Goal: Task Accomplishment & Management: Manage account settings

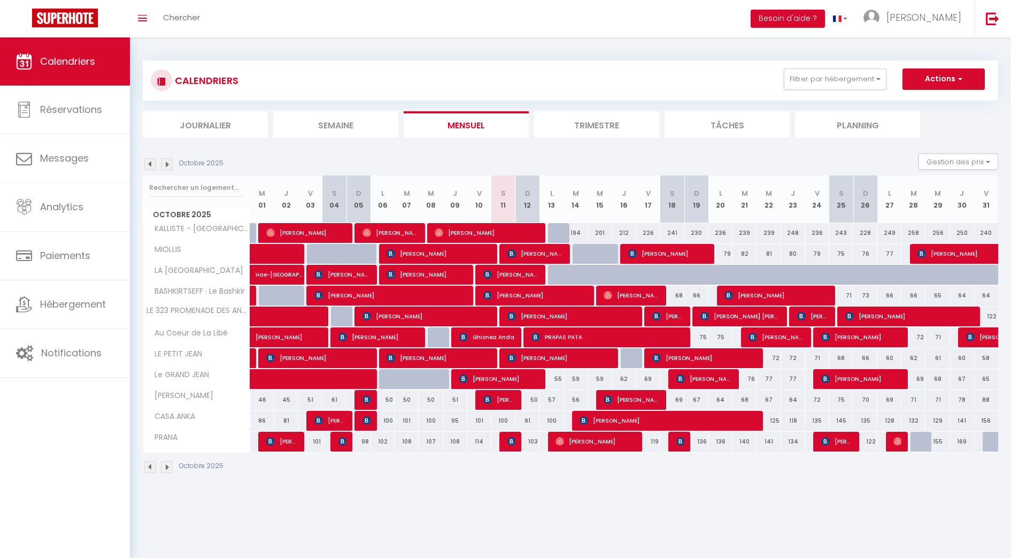
scroll to position [29, 0]
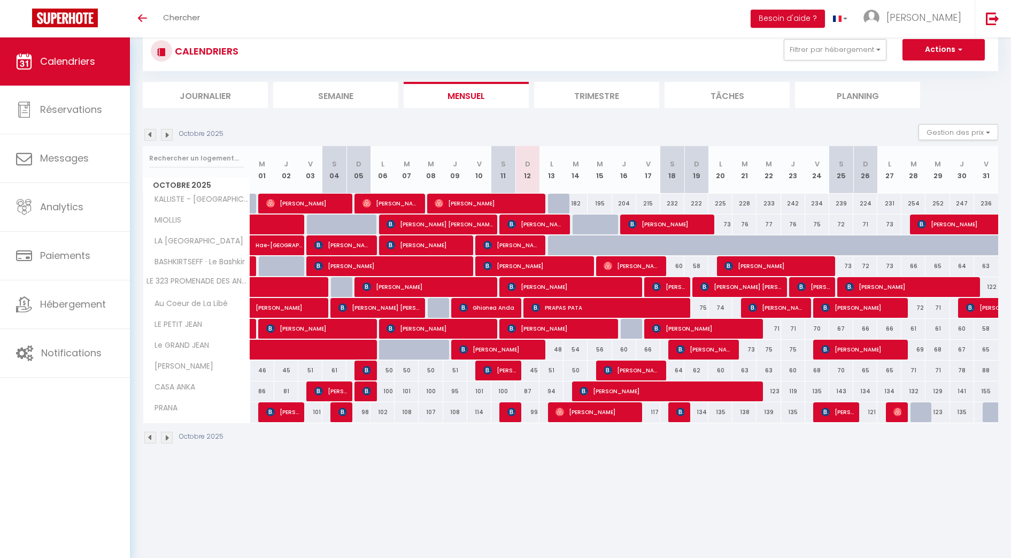
scroll to position [29, 0]
click at [513, 412] on img at bounding box center [511, 411] width 9 height 9
select select "OK"
select select "1"
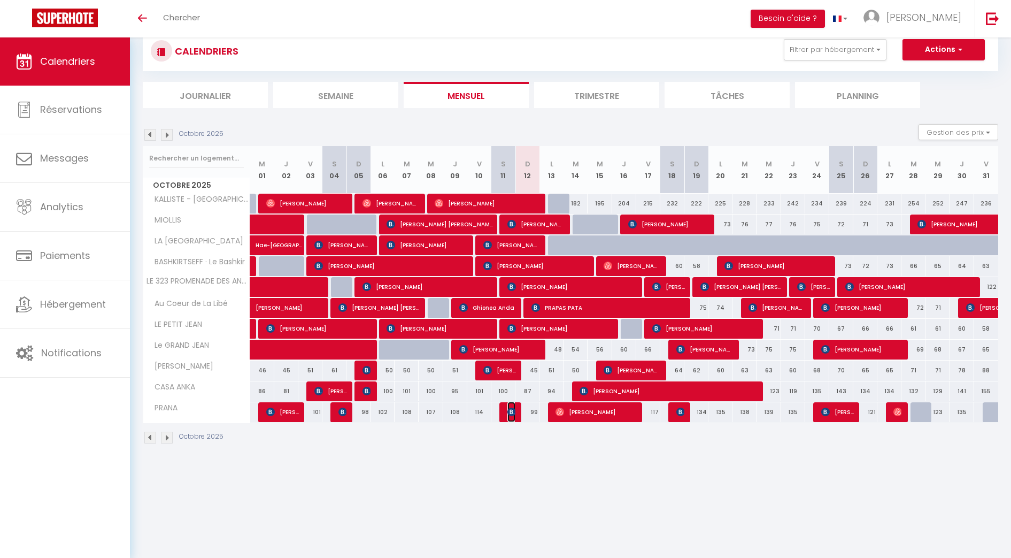
select select "0"
select select "1"
select select
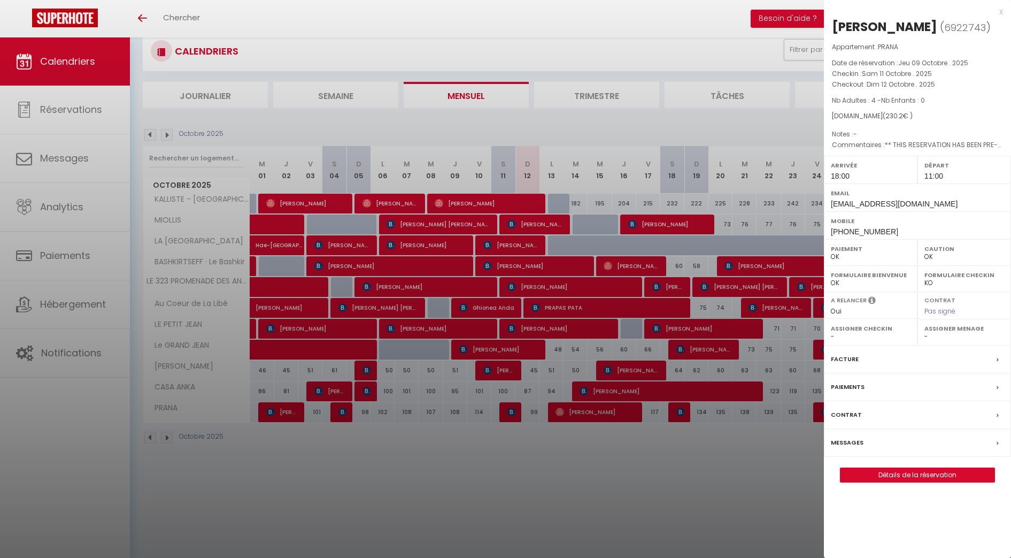
click at [521, 448] on div at bounding box center [505, 279] width 1011 height 558
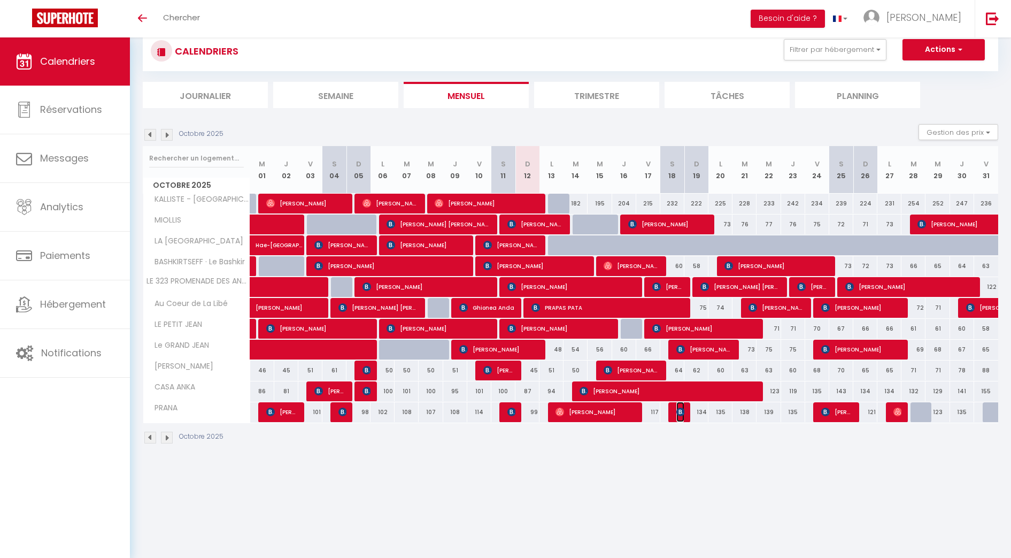
click at [678, 417] on span "[PERSON_NAME]" at bounding box center [680, 411] width 8 height 20
select select "KO"
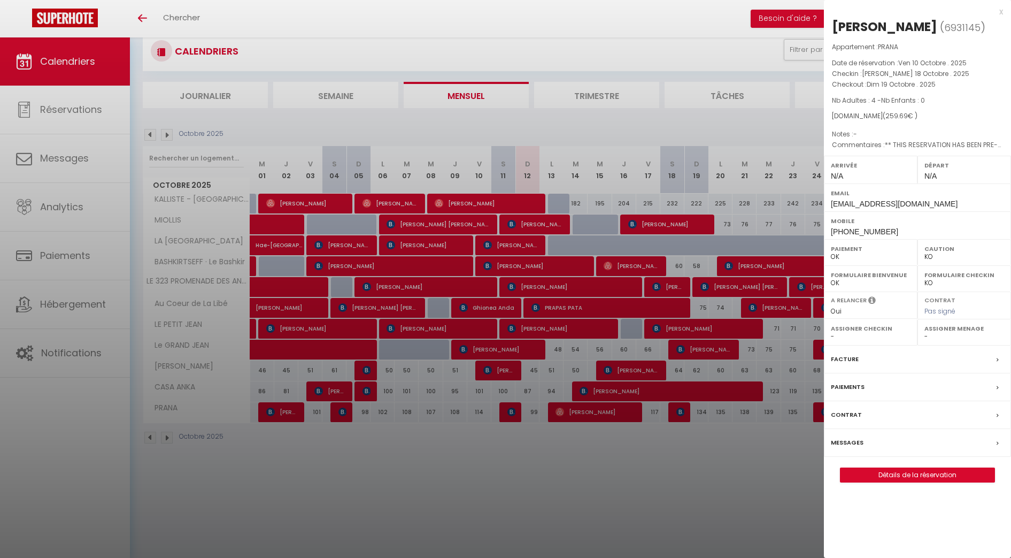
click at [674, 42] on div at bounding box center [505, 279] width 1011 height 558
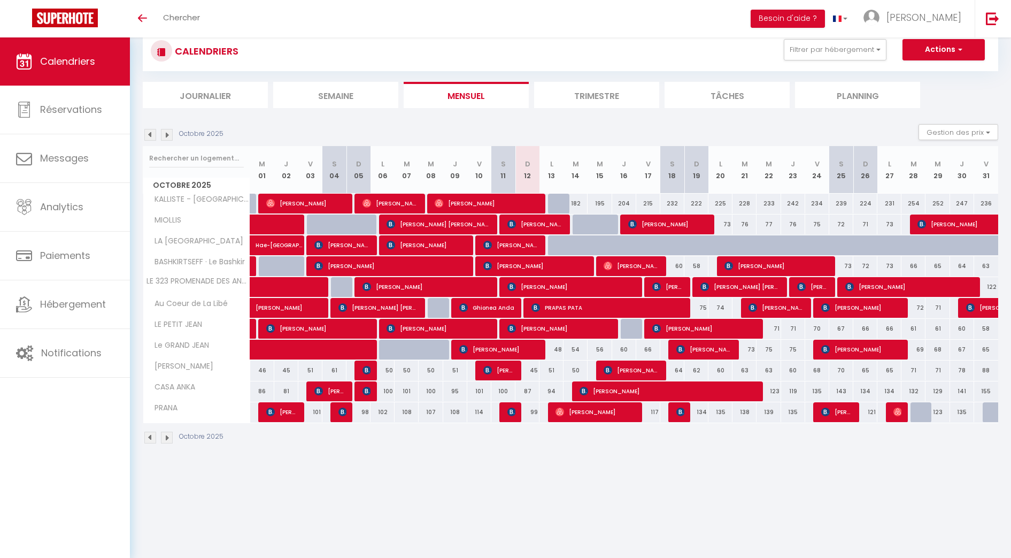
click at [168, 137] on img at bounding box center [167, 135] width 12 height 12
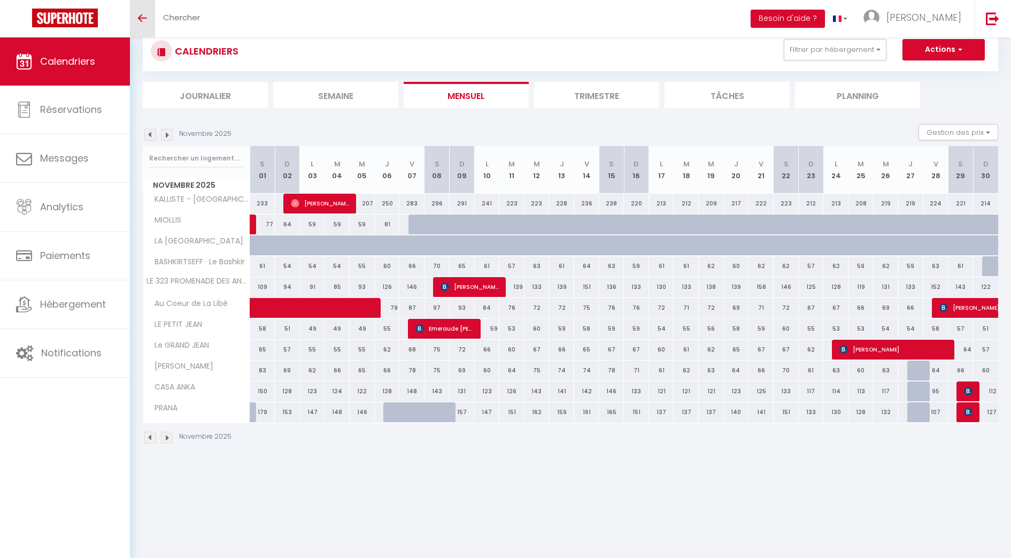
click at [141, 22] on link "Toggle menubar" at bounding box center [142, 18] width 25 height 37
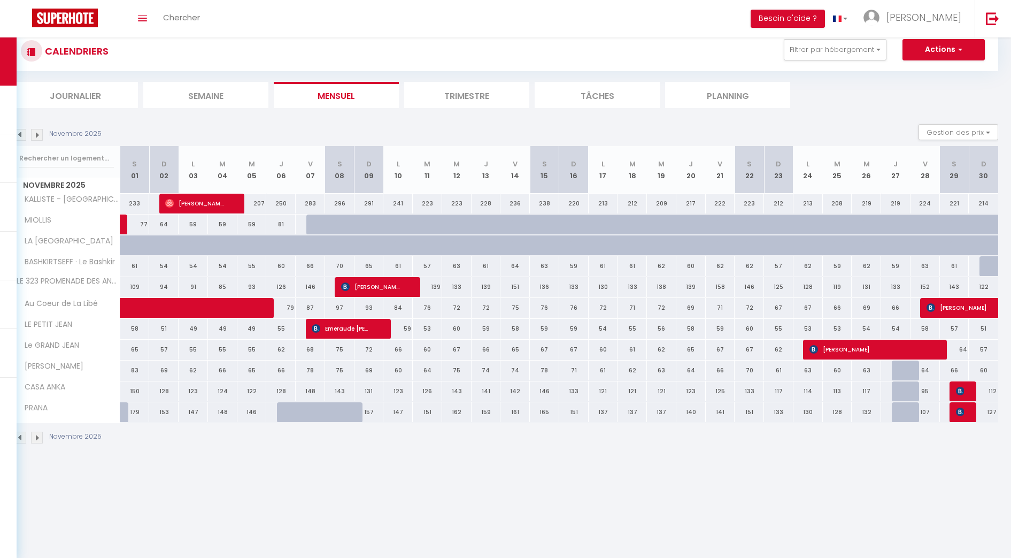
click at [24, 138] on img at bounding box center [20, 135] width 12 height 12
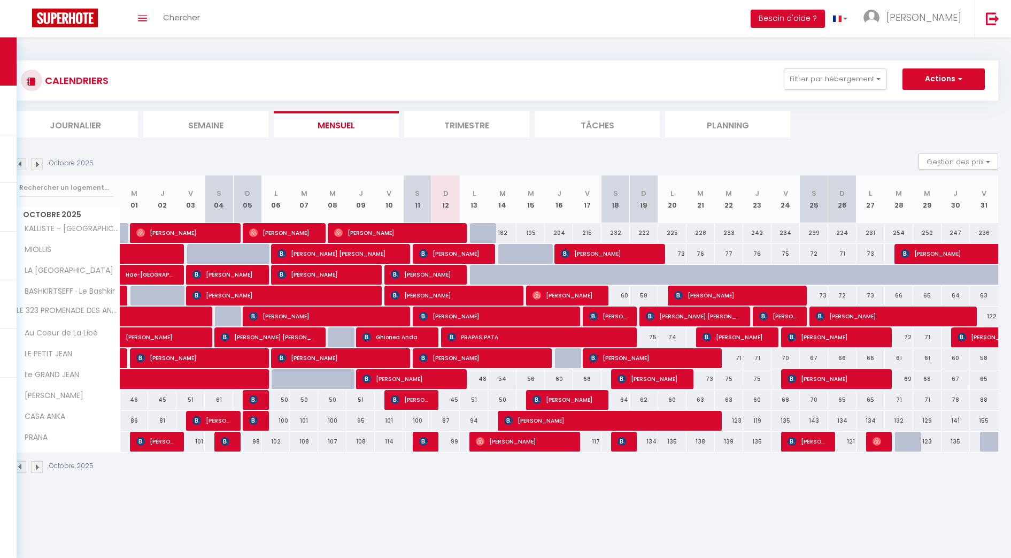
scroll to position [37, 0]
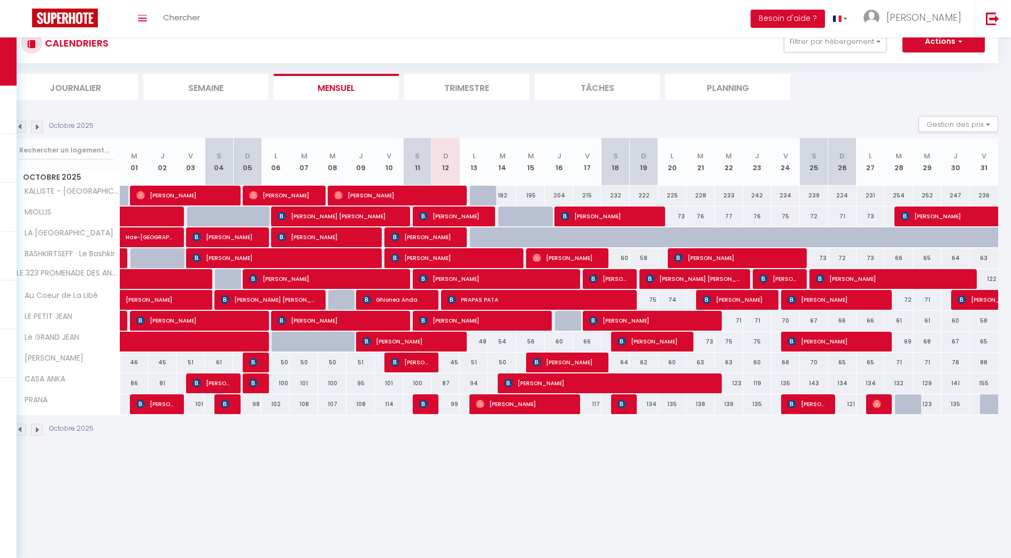
click at [25, 120] on div "Octobre 2025 Gestion des prix Nb Nuits minimum Règles Disponibilité" at bounding box center [505, 127] width 985 height 22
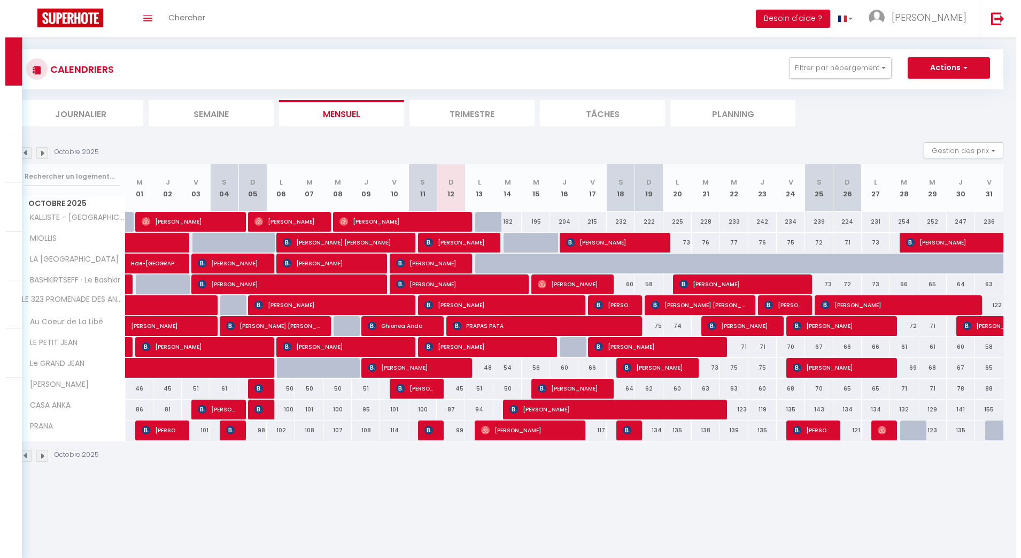
scroll to position [0, 0]
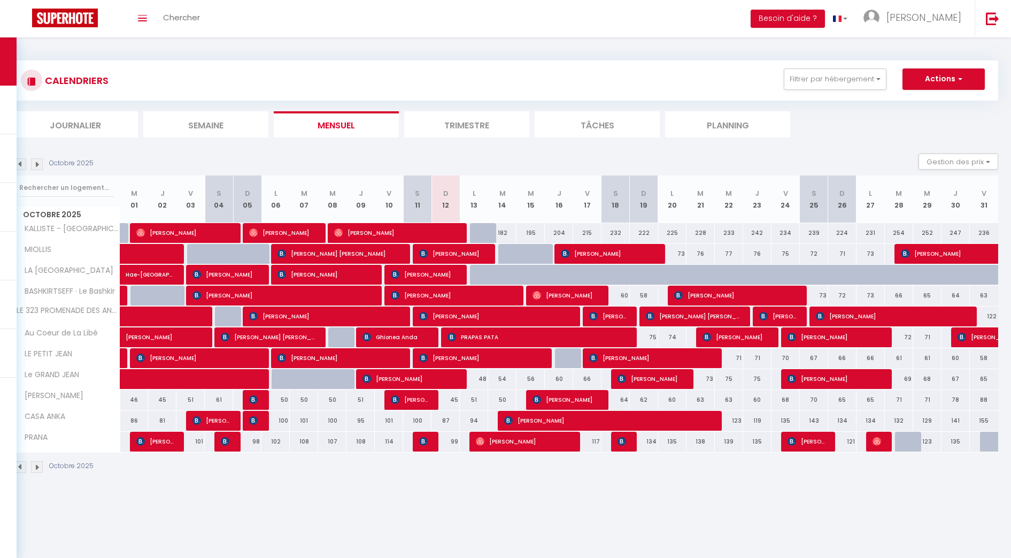
click at [825, 18] on button "Besoin d'aide ?" at bounding box center [788, 19] width 74 height 18
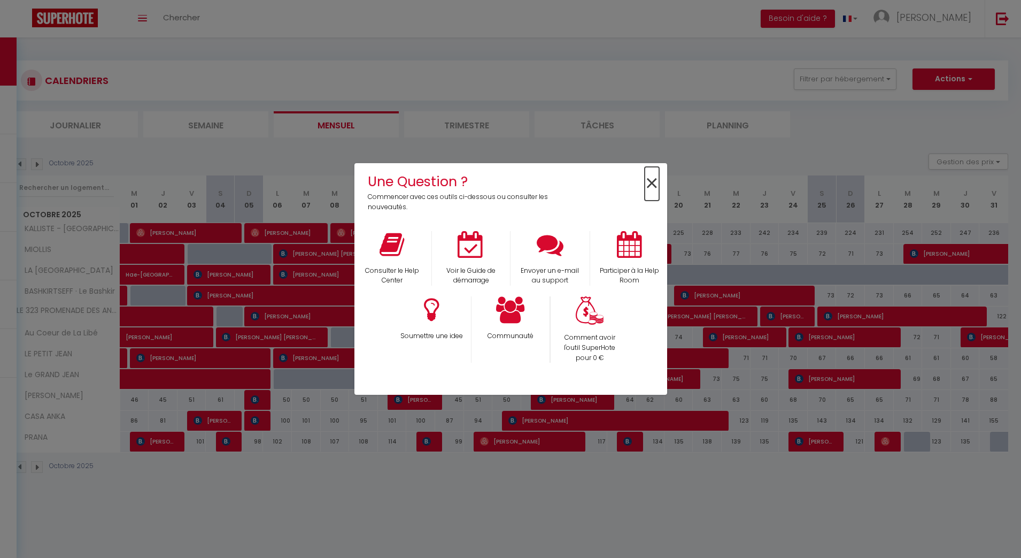
click at [653, 185] on span "×" at bounding box center [652, 184] width 14 height 34
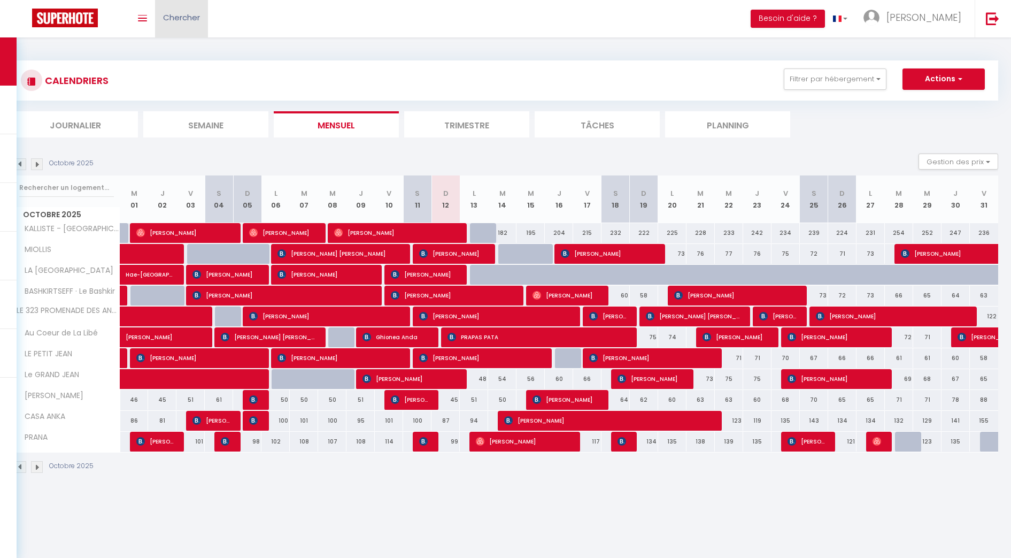
click at [157, 16] on link "Chercher" at bounding box center [181, 18] width 53 height 37
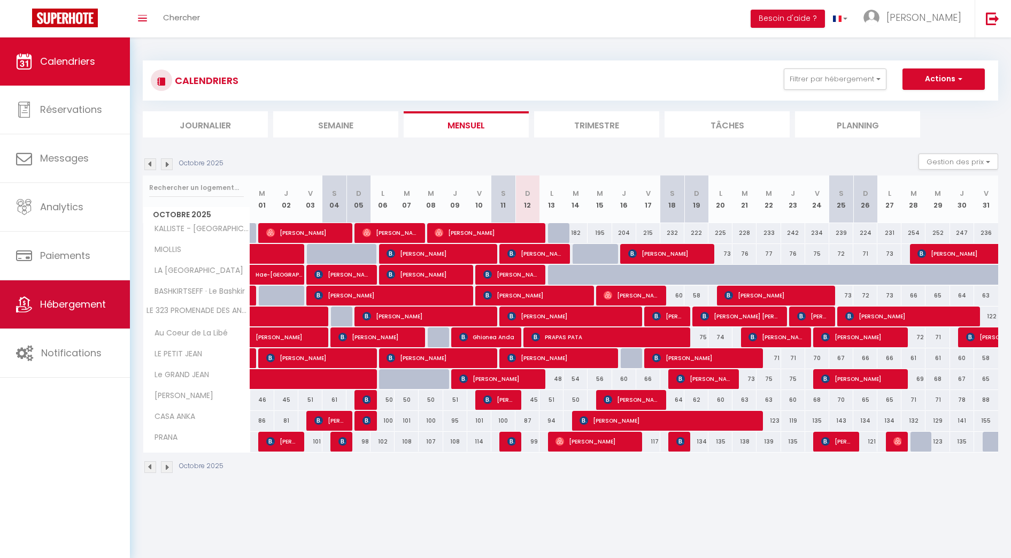
click at [70, 301] on span "Hébergement" at bounding box center [73, 303] width 66 height 13
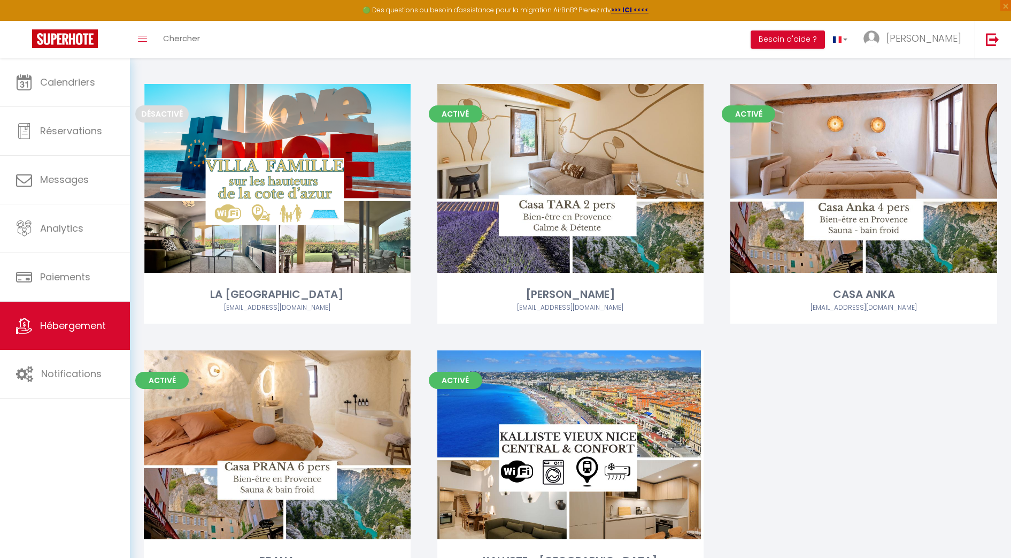
scroll to position [1195, 0]
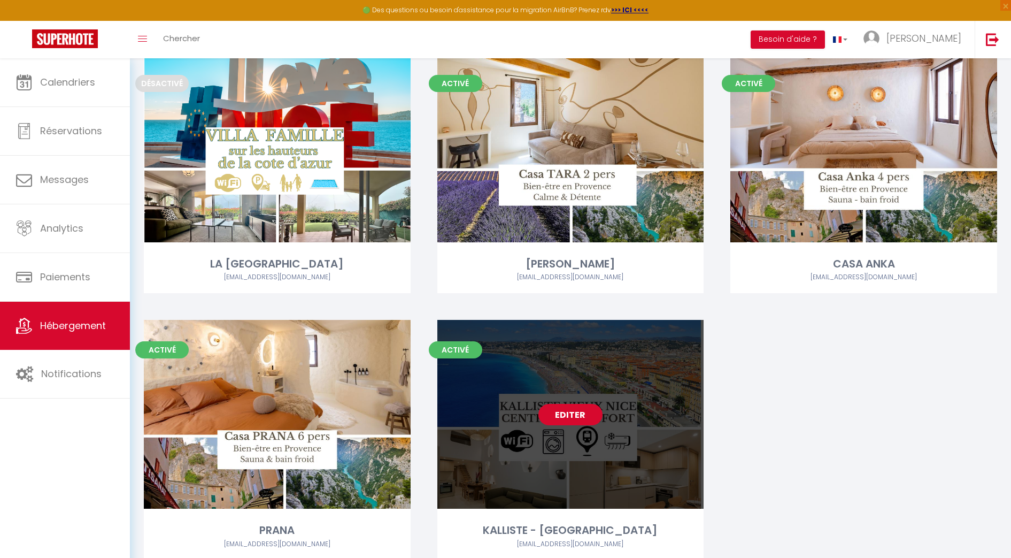
click at [566, 412] on link "Editer" at bounding box center [570, 414] width 64 height 21
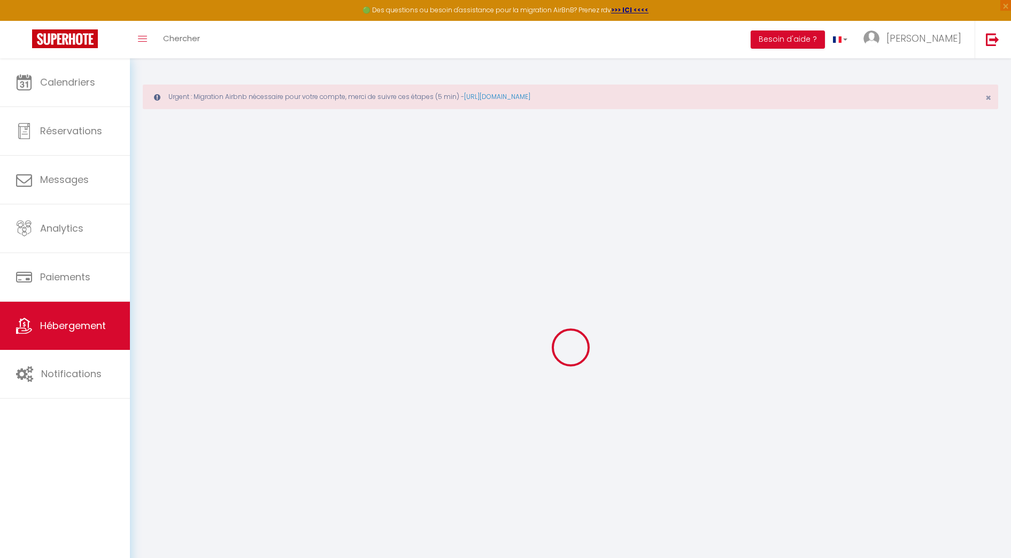
select select "12113-1448486752315654149"
select select "+ 15 %"
select select "+ 20 %"
checkbox input "false"
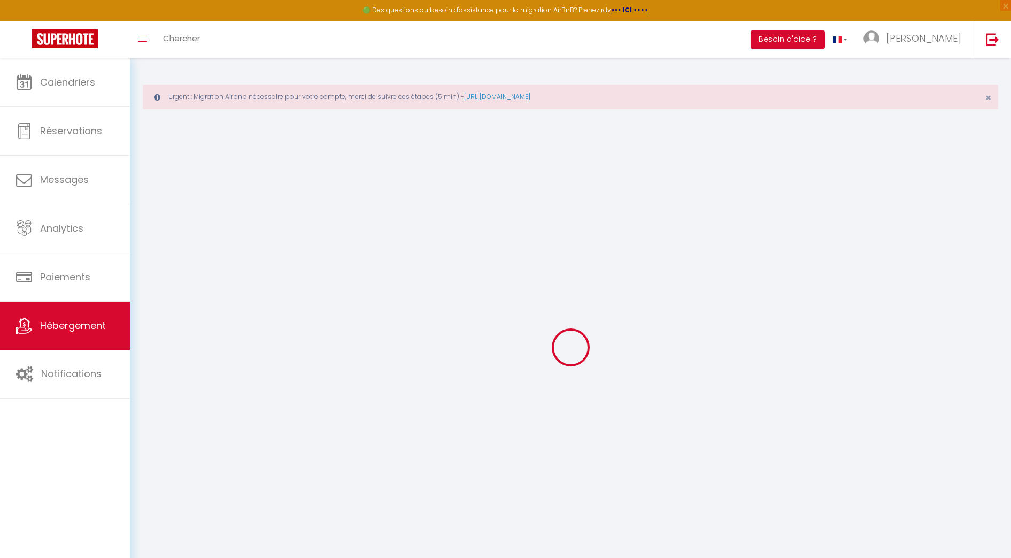
checkbox input "false"
select select "EUR"
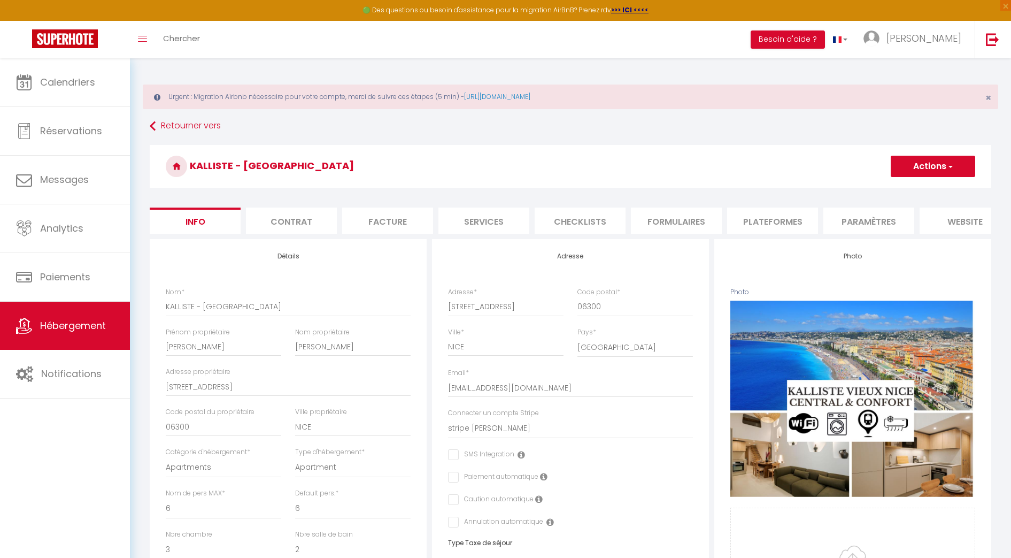
click at [781, 217] on li "Plateformes" at bounding box center [772, 220] width 91 height 26
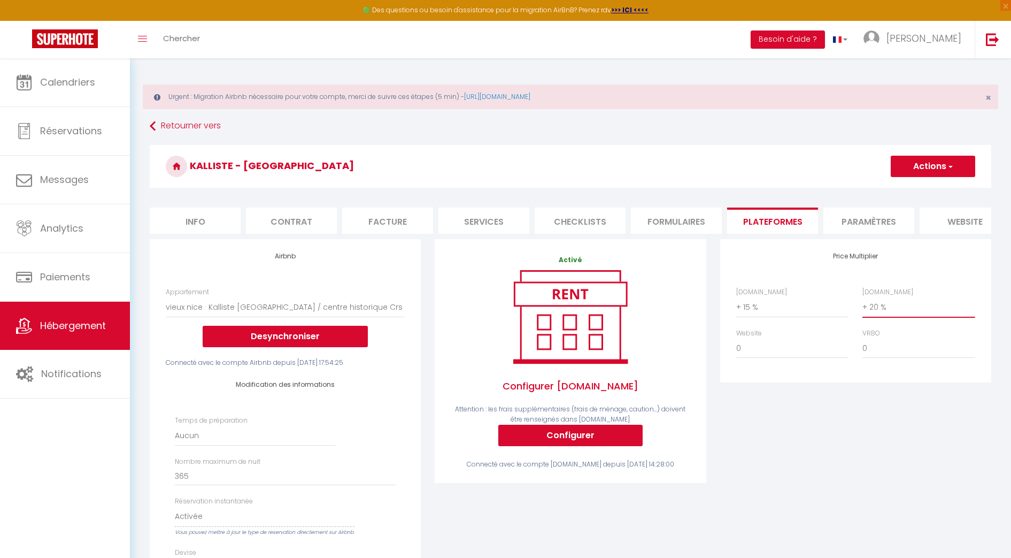
click at [891, 317] on select "0 + 1 % + 2 % + 3 % + 4 % + 5 % + 6 % + 7 % + 8 % + 9 %" at bounding box center [918, 307] width 112 height 20
click at [862, 307] on select "0 + 1 % + 2 % + 3 % + 4 % + 5 % + 6 % + 7 % + 8 % + 9 %" at bounding box center [918, 307] width 112 height 20
click at [901, 308] on select "0 + 1 % + 2 % + 3 % + 4 % + 5 % + 6 % + 7 % + 8 % + 9 %" at bounding box center [918, 307] width 112 height 20
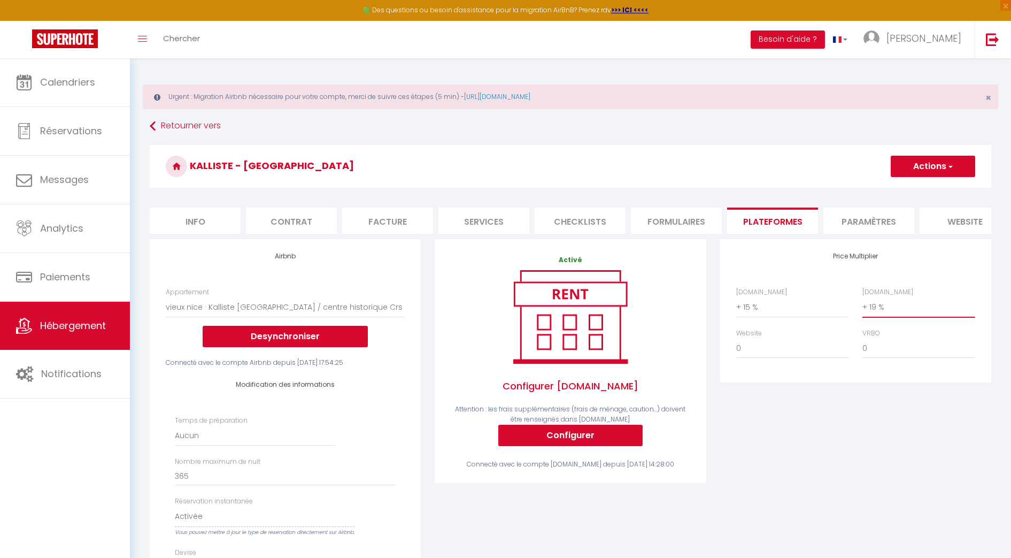
select select "+ 18 %"
click at [862, 307] on select "0 + 1 % + 2 % + 3 % + 4 % + 5 % + 6 % + 7 % + 8 % + 9 %" at bounding box center [918, 307] width 112 height 20
click at [954, 165] on button "Actions" at bounding box center [933, 166] width 84 height 21
click at [938, 186] on link "Enregistrer" at bounding box center [932, 190] width 84 height 14
select select "EUR"
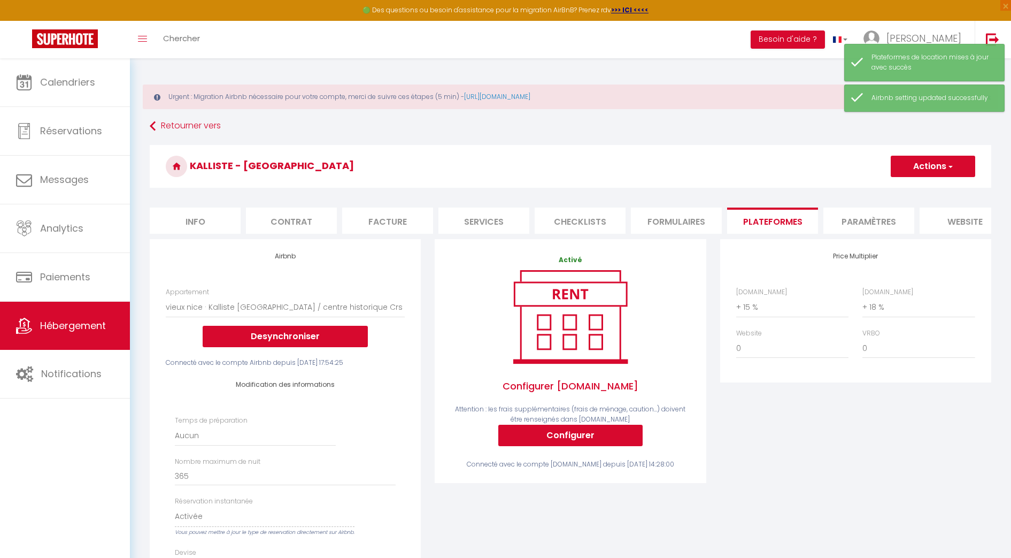
click at [930, 166] on button "Actions" at bounding box center [933, 166] width 84 height 21
click at [220, 226] on li "Info" at bounding box center [195, 220] width 91 height 26
checkbox input "false"
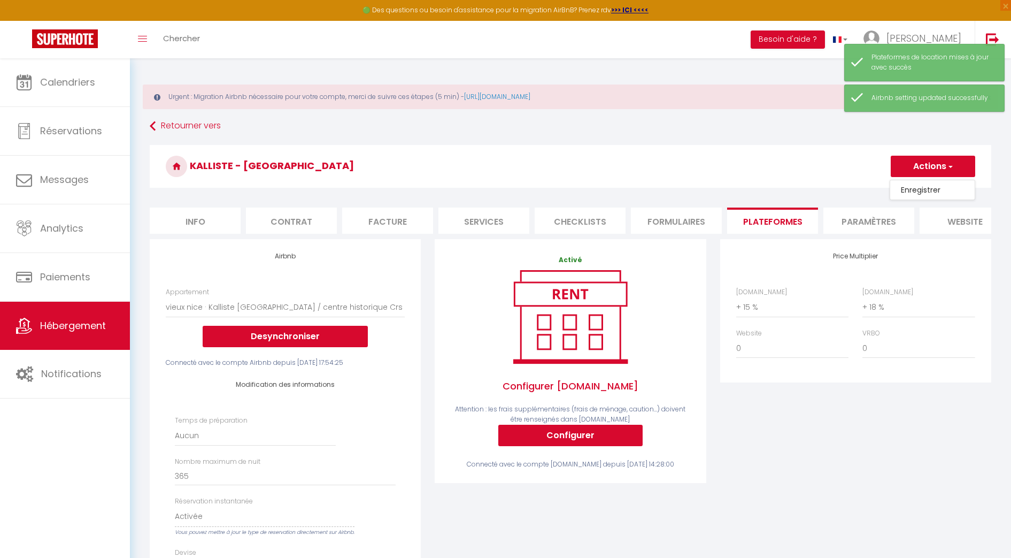
checkbox input "false"
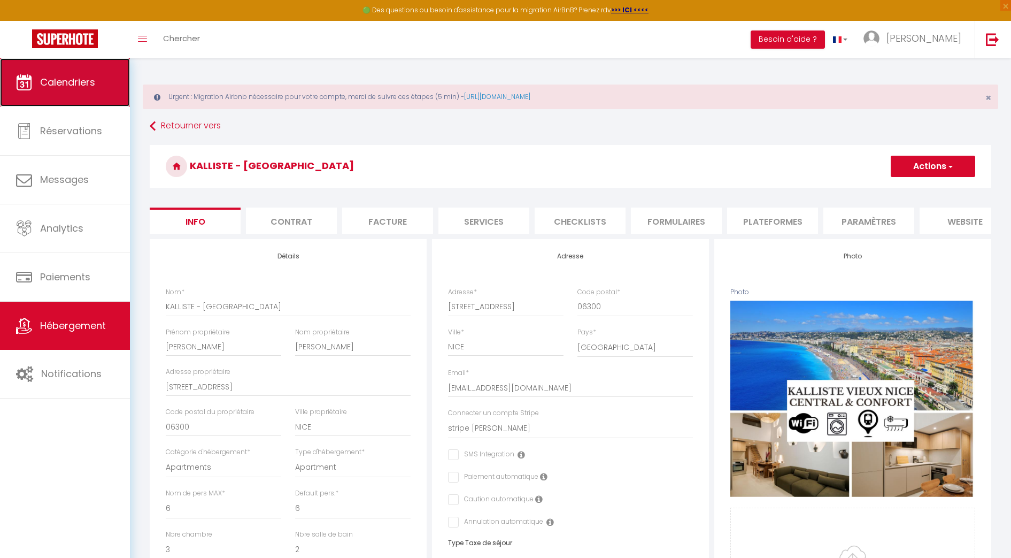
click at [84, 95] on link "Calendriers" at bounding box center [65, 82] width 130 height 48
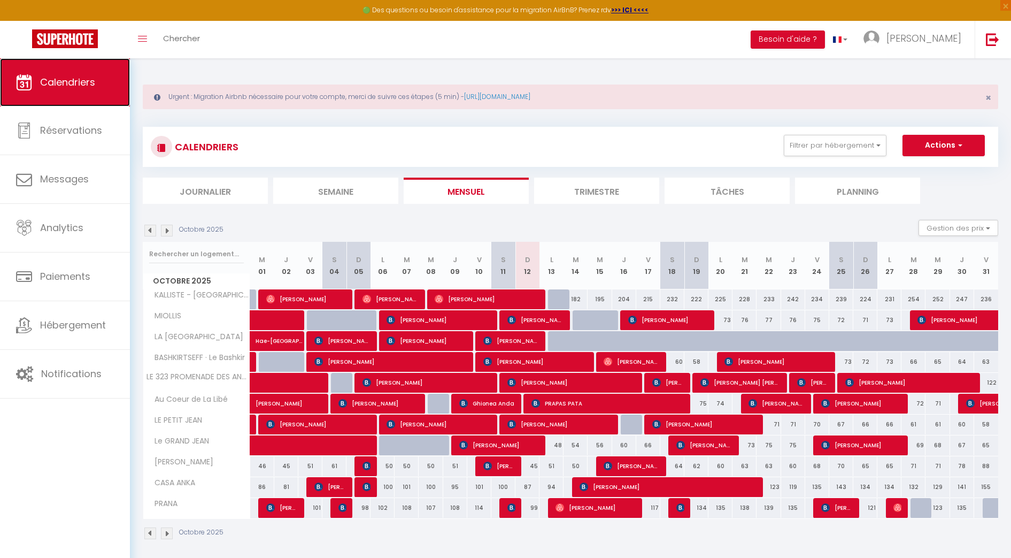
click at [69, 75] on span "Calendriers" at bounding box center [67, 81] width 55 height 13
click at [851, 153] on button "Filtrer par hébergement" at bounding box center [835, 145] width 103 height 21
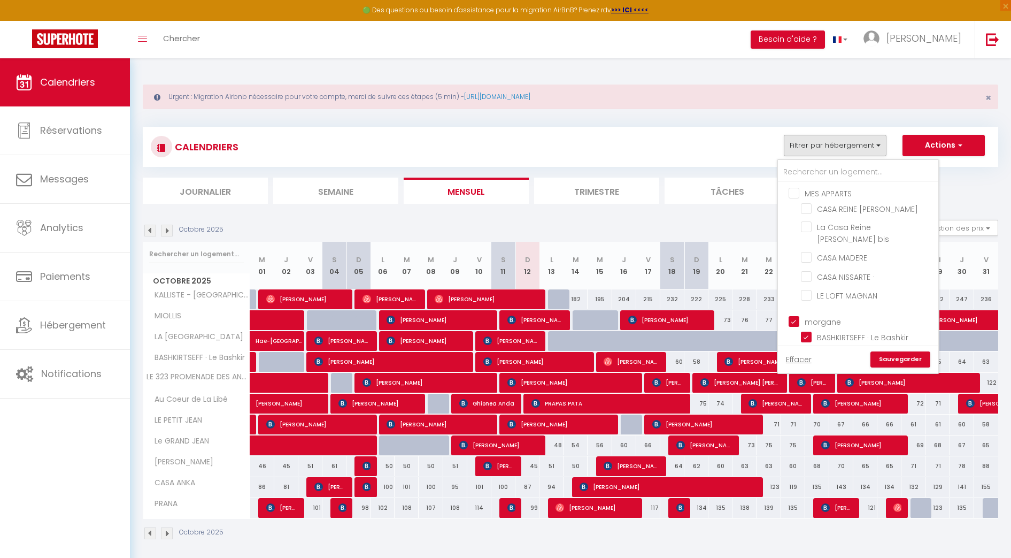
click at [789, 190] on ul "MES APPARTS CASA REINE JEANNE La Casa Reine Jeanne bis CASA MADERE CASA NISSART…" at bounding box center [858, 246] width 160 height 128
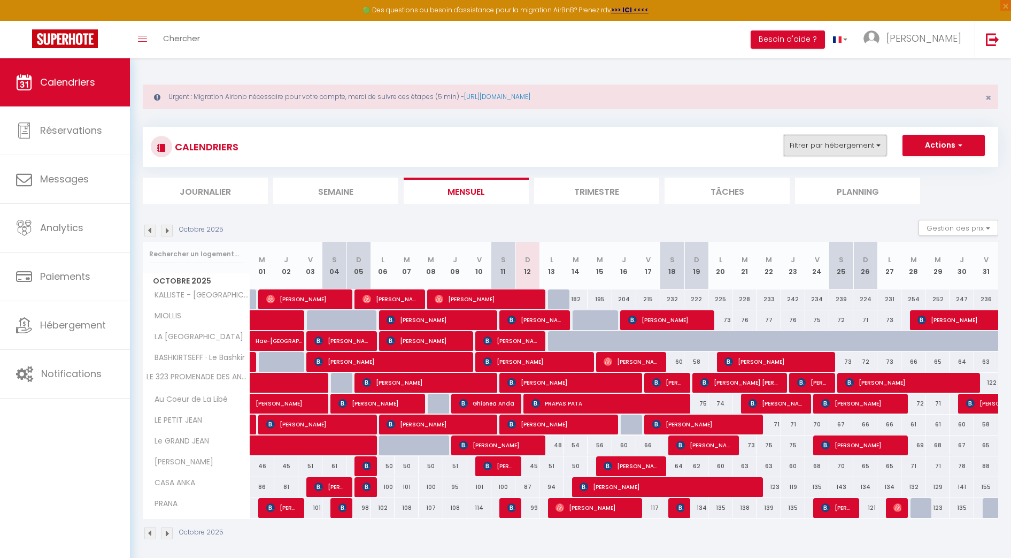
click at [807, 155] on button "Filtrer par hébergement" at bounding box center [835, 145] width 103 height 21
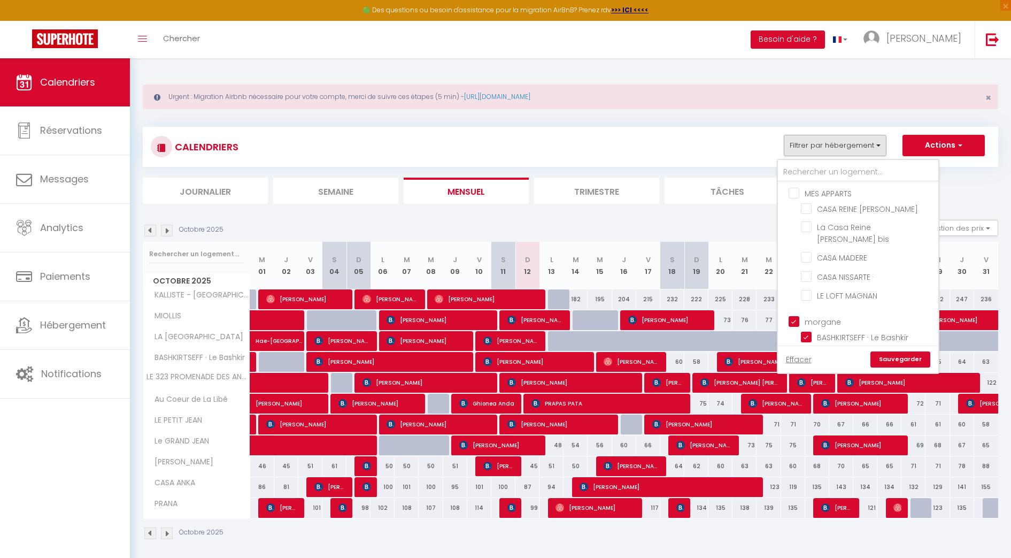
click at [801, 195] on input "MES APPARTS" at bounding box center [869, 192] width 160 height 11
checkbox input "true"
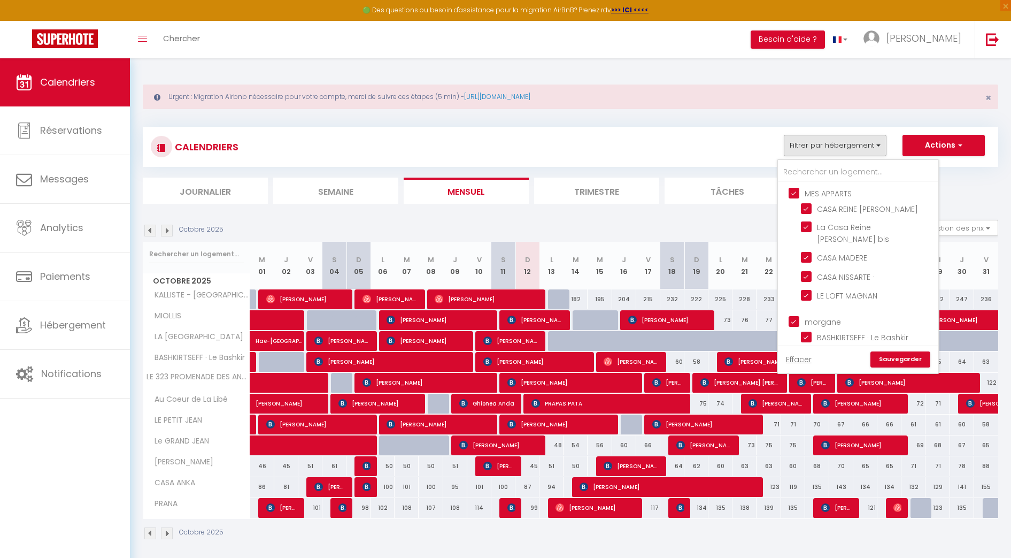
checkbox input "true"
checkbox input "false"
click at [917, 353] on link "Sauvegarder" at bounding box center [900, 359] width 60 height 16
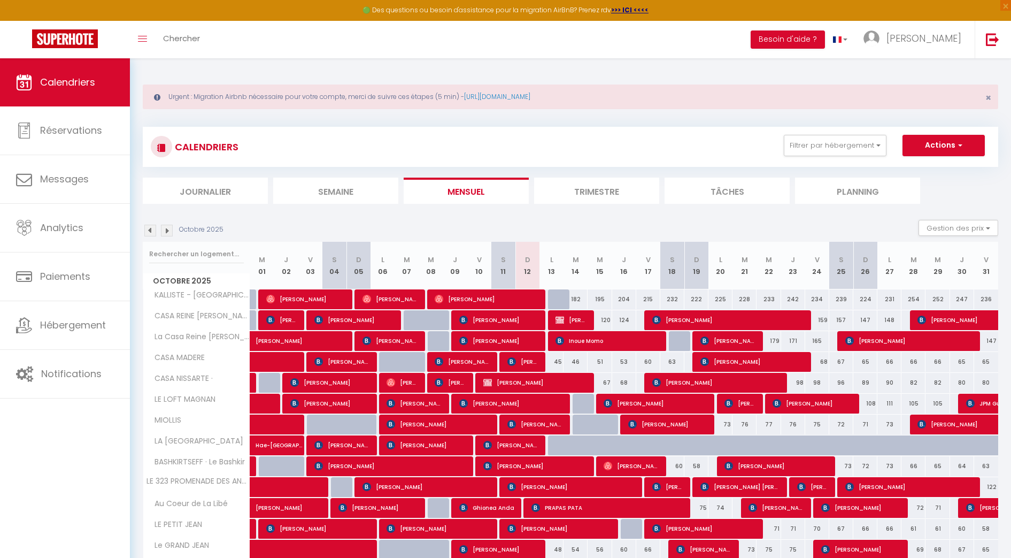
click at [165, 230] on img at bounding box center [167, 231] width 12 height 12
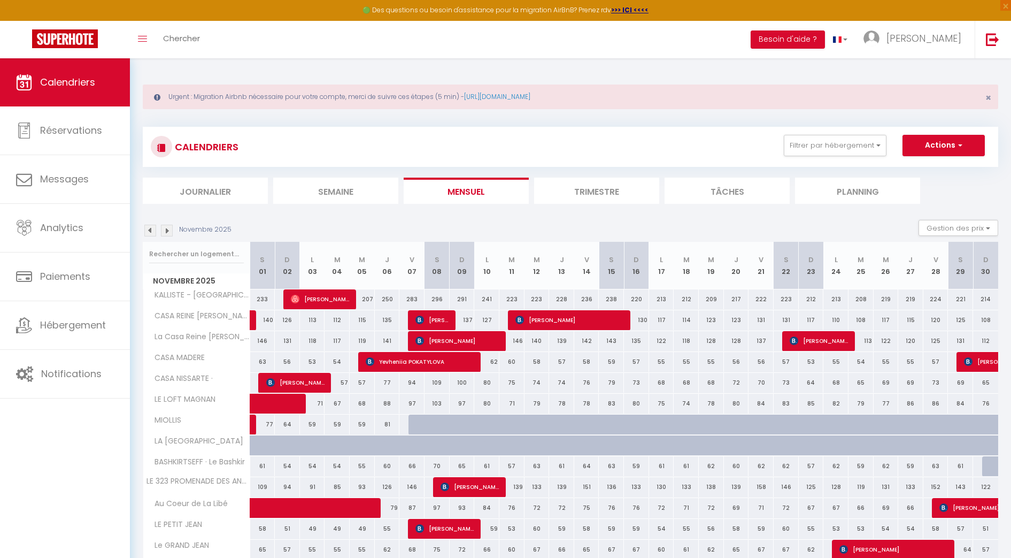
click at [150, 229] on img at bounding box center [150, 231] width 12 height 12
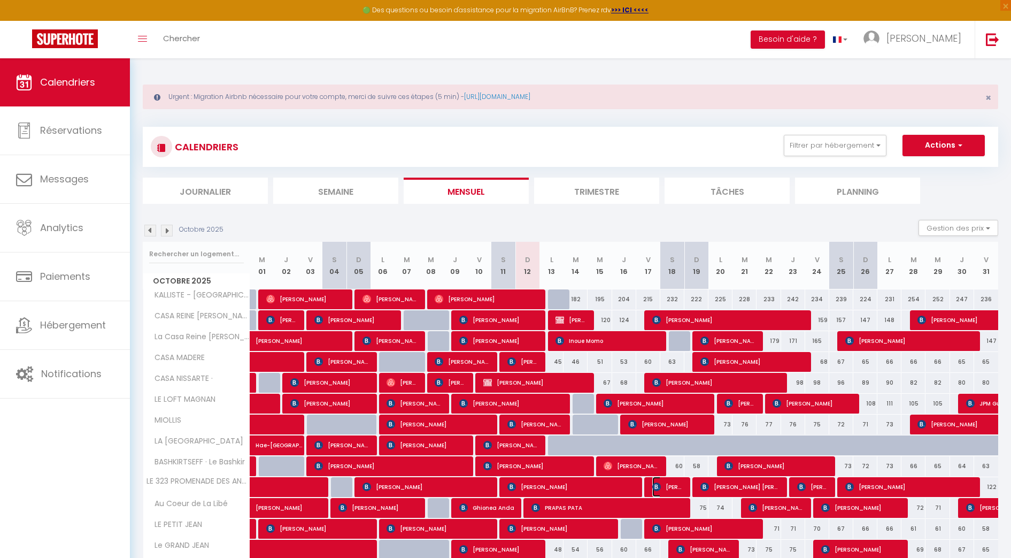
click at [674, 491] on span "[PERSON_NAME]" at bounding box center [668, 486] width 32 height 20
select select "OK"
select select "KO"
select select "1"
select select "0"
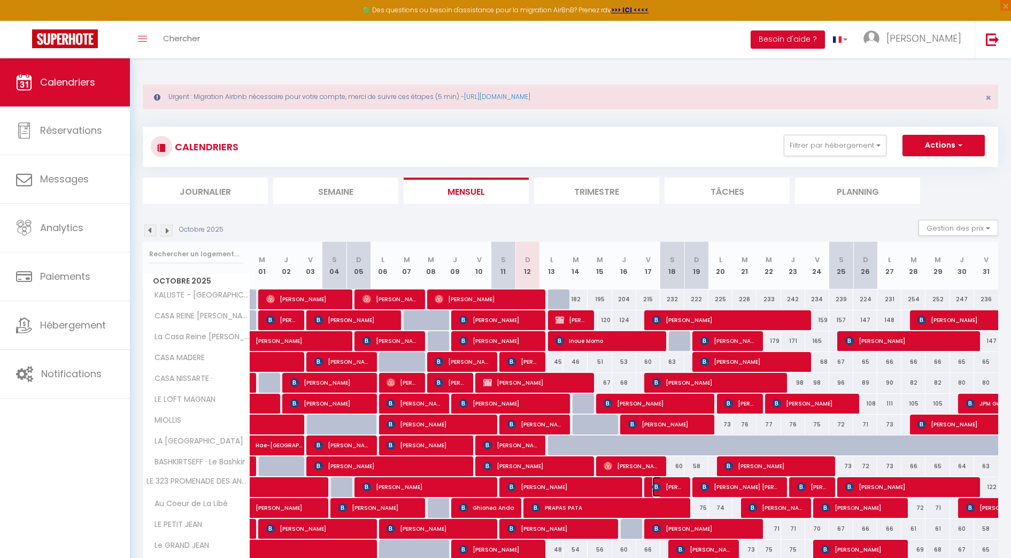
select select "1"
select select
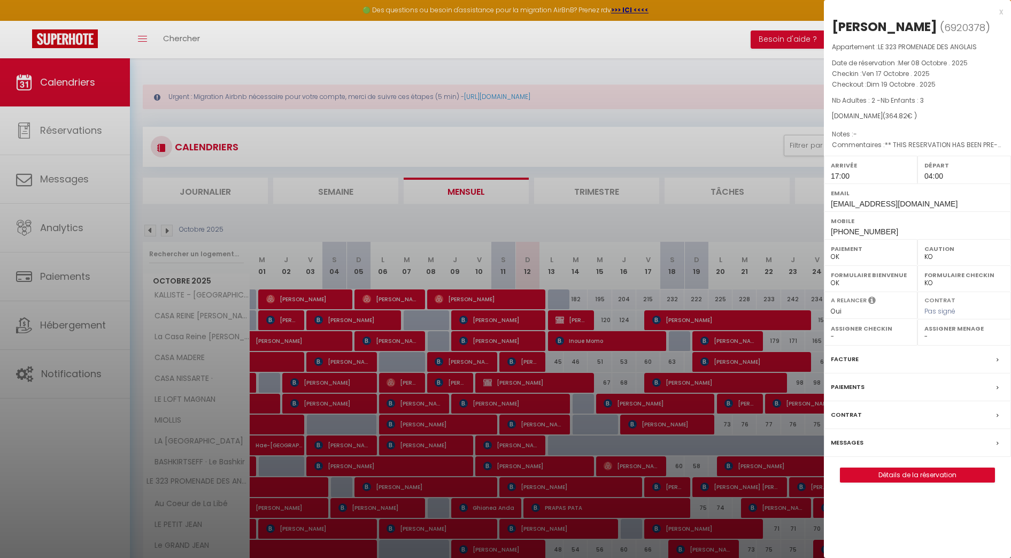
click at [756, 68] on div at bounding box center [505, 279] width 1011 height 558
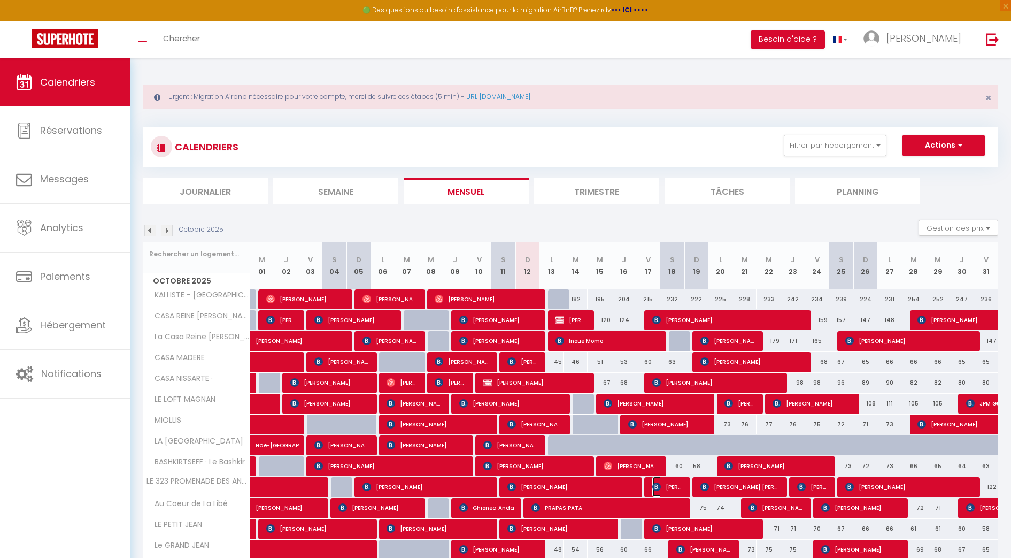
click at [665, 477] on span "[PERSON_NAME]" at bounding box center [668, 486] width 32 height 20
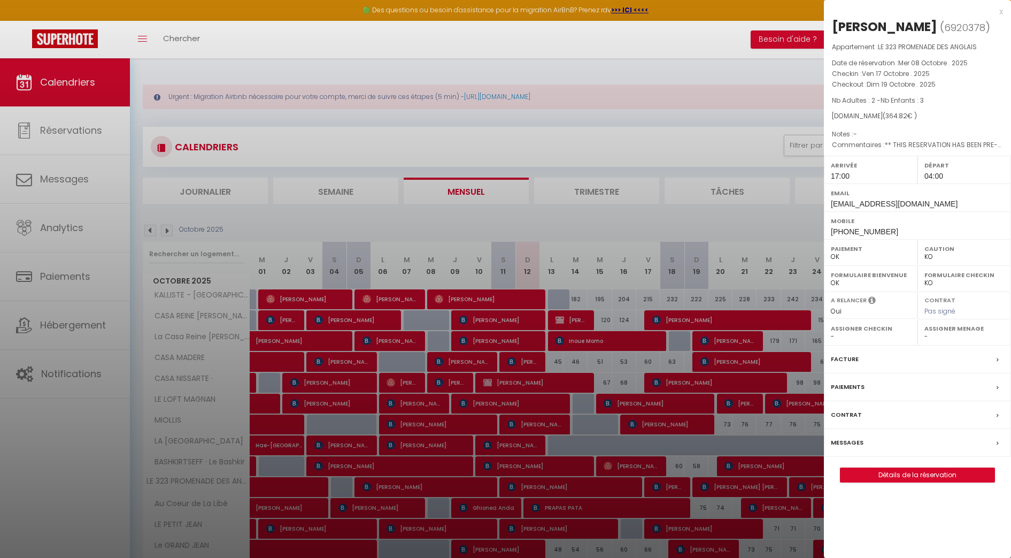
click at [718, 480] on div at bounding box center [505, 279] width 1011 height 558
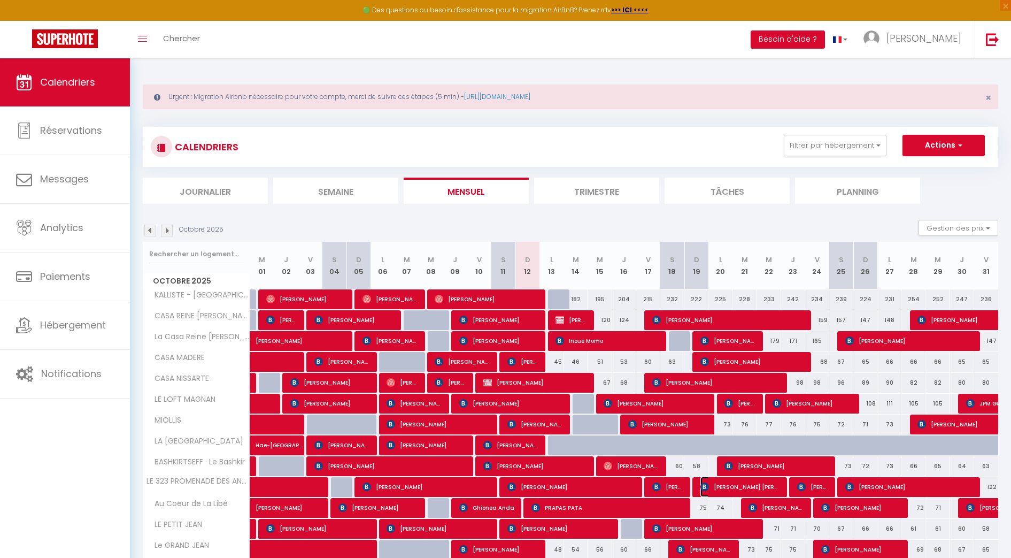
click at [727, 486] on span "[PERSON_NAME] [PERSON_NAME]" at bounding box center [740, 486] width 80 height 20
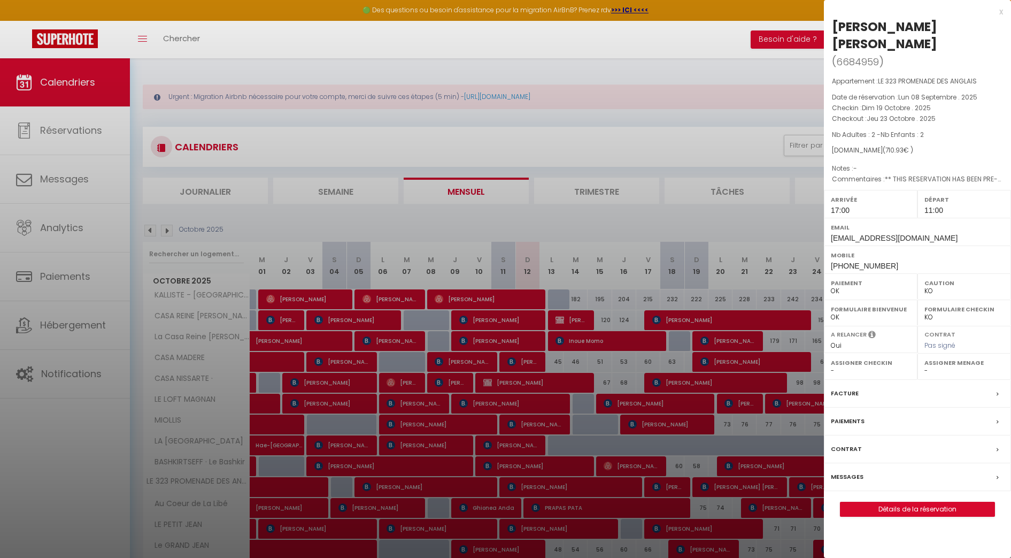
click at [727, 486] on div at bounding box center [505, 279] width 1011 height 558
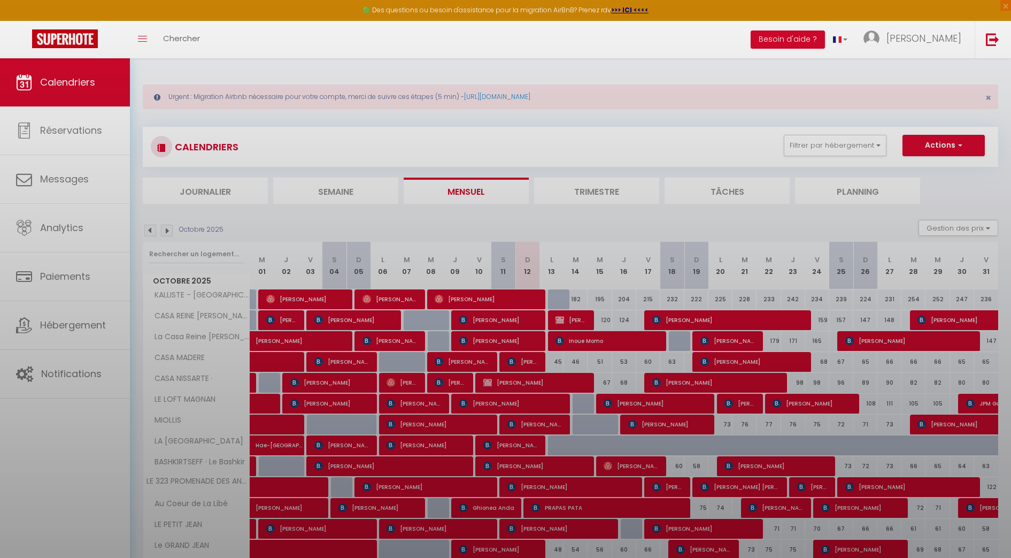
click at [727, 486] on div at bounding box center [505, 279] width 1011 height 558
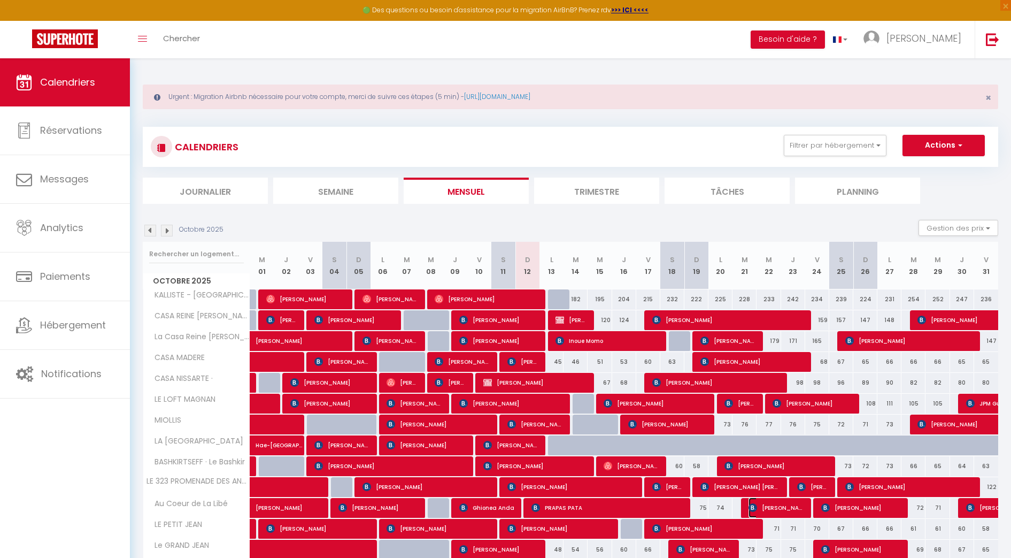
click at [798, 497] on span "[PERSON_NAME]" at bounding box center [776, 507] width 56 height 20
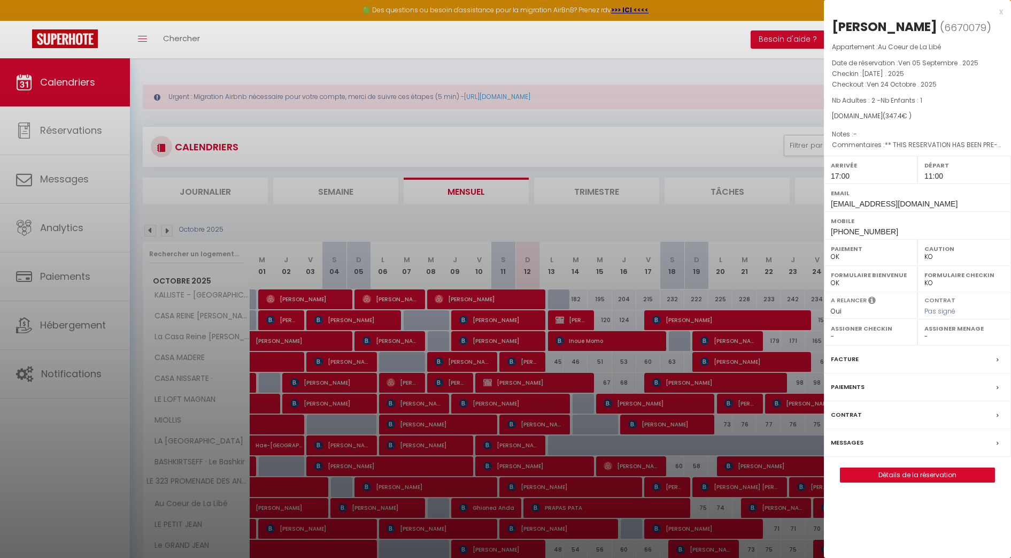
click at [808, 493] on div at bounding box center [505, 279] width 1011 height 558
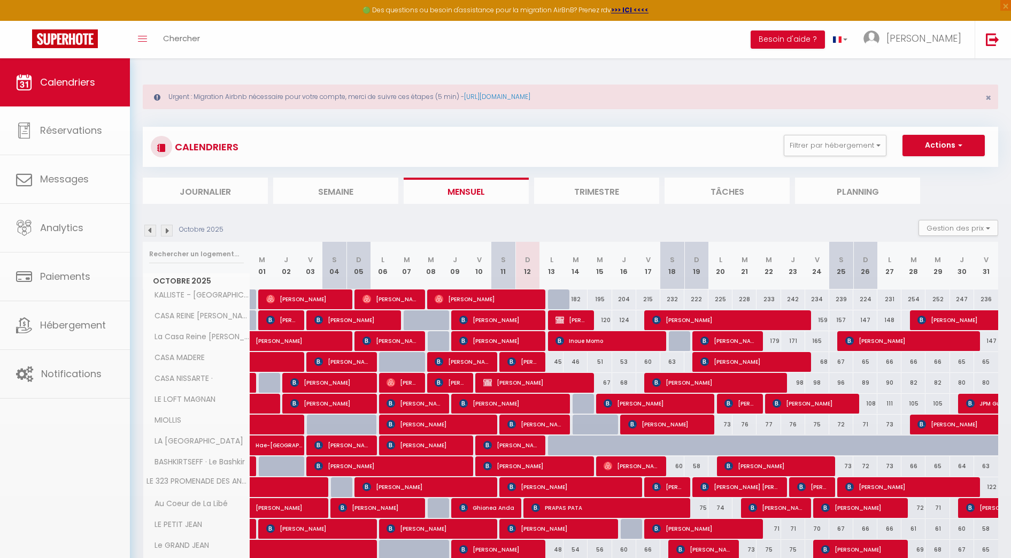
click at [808, 493] on body "🟢 Des questions ou besoin d'assistance pour la migration AirBnB? Prenez rdv >>>…" at bounding box center [505, 362] width 1011 height 609
click at [808, 493] on span "[PERSON_NAME]" at bounding box center [813, 486] width 32 height 20
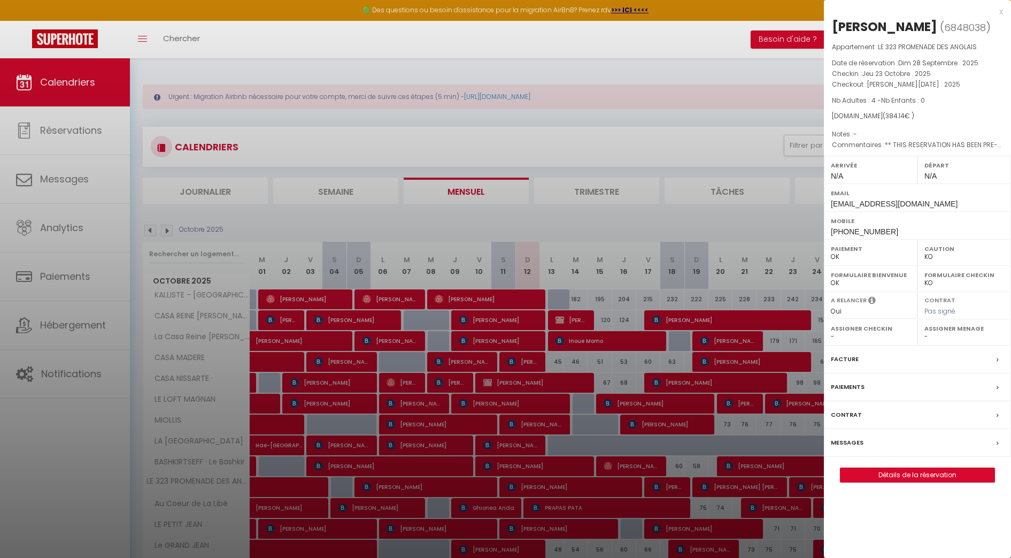
click at [776, 328] on div at bounding box center [505, 279] width 1011 height 558
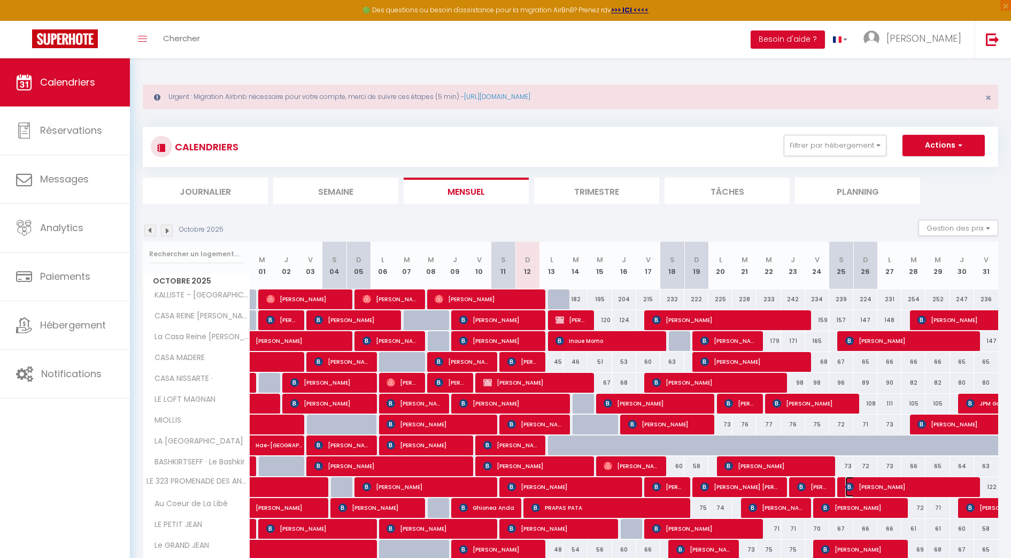
click at [902, 484] on span "[PERSON_NAME]" at bounding box center [909, 486] width 128 height 20
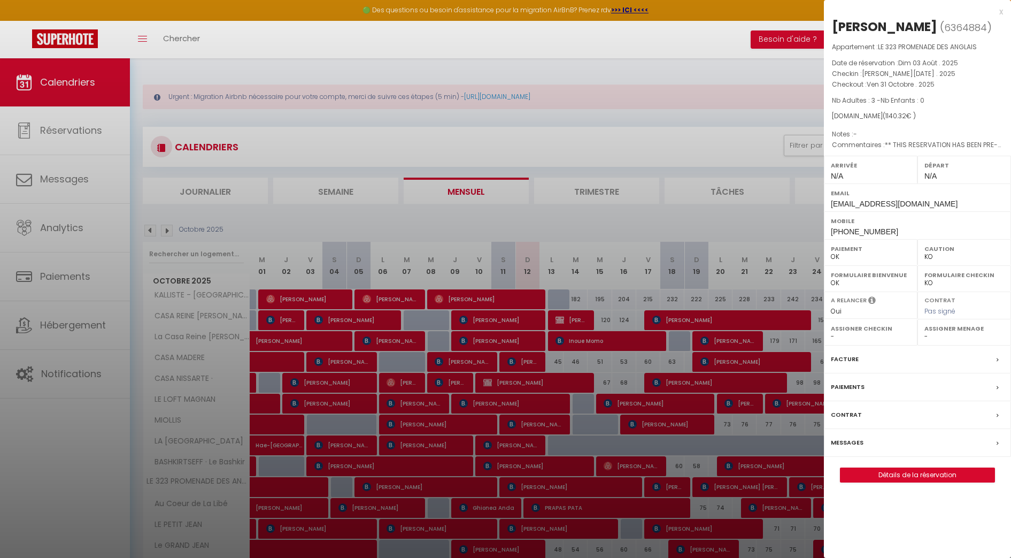
click at [763, 138] on div at bounding box center [505, 279] width 1011 height 558
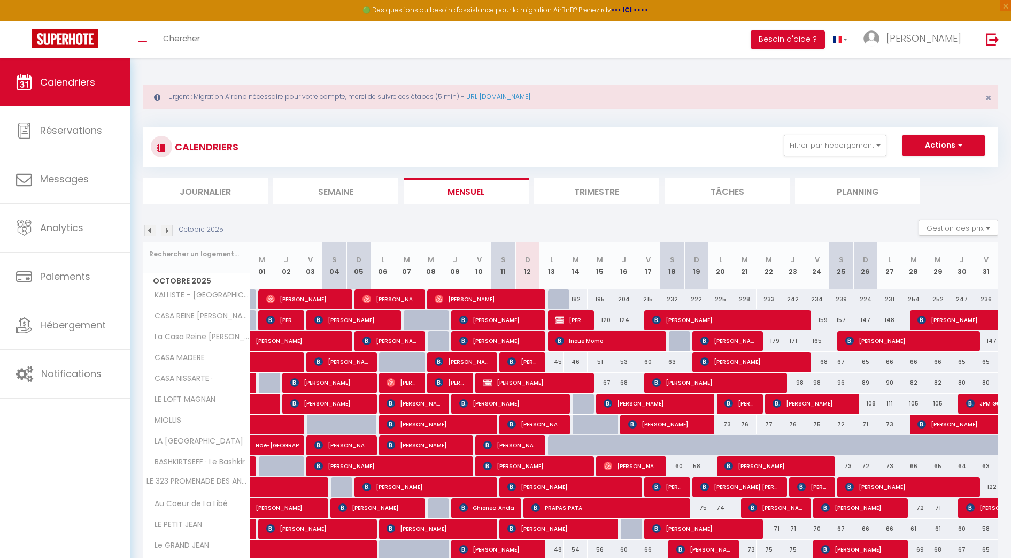
click at [166, 231] on img at bounding box center [167, 231] width 12 height 12
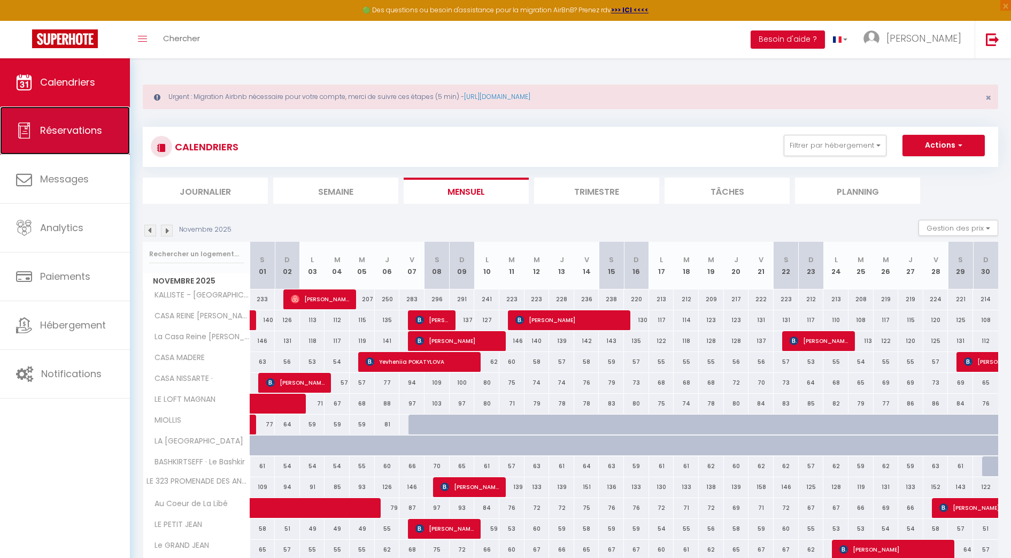
click at [76, 127] on span "Réservations" at bounding box center [71, 129] width 62 height 13
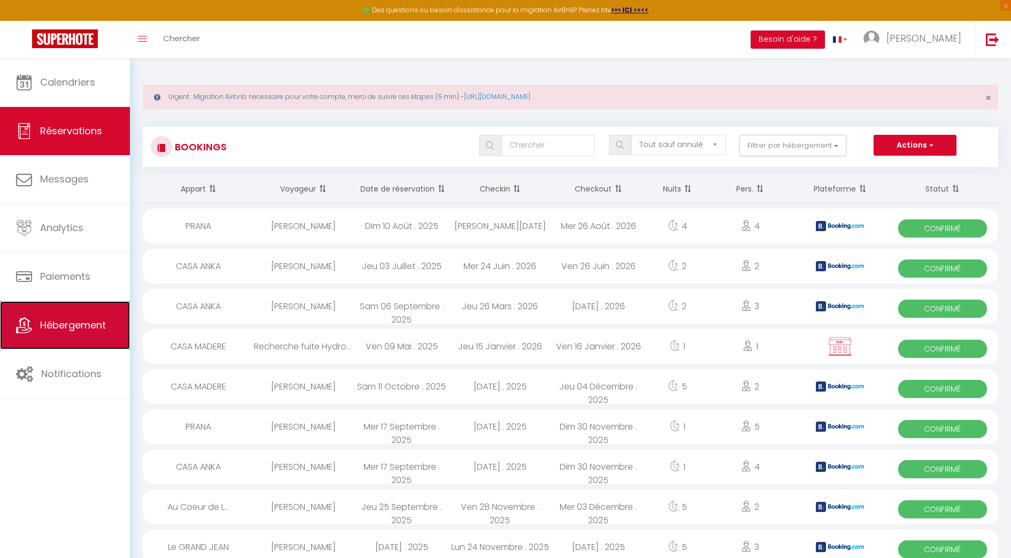
click at [84, 320] on span "Hébergement" at bounding box center [73, 324] width 66 height 13
